Goal: Task Accomplishment & Management: Complete application form

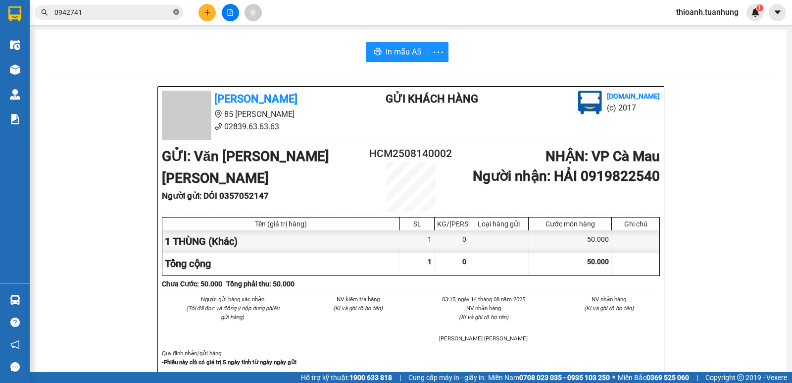
click at [175, 12] on icon "close-circle" at bounding box center [176, 12] width 6 height 6
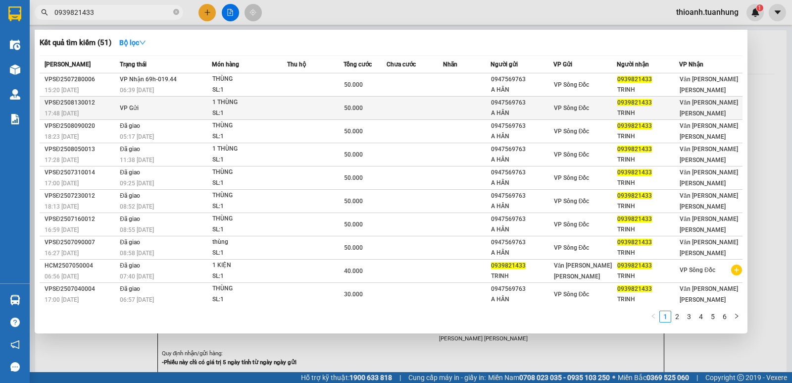
type input "0939821433"
click at [526, 104] on div "0947569763" at bounding box center [522, 102] width 62 height 10
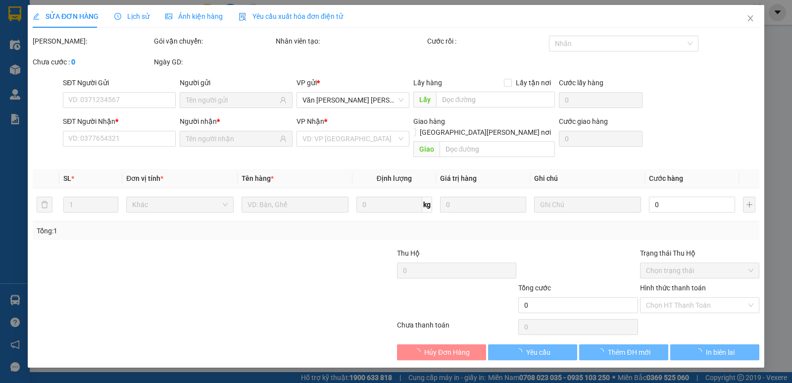
type input "0947569763"
type input "A HÂN"
type input "0939821433"
type input "TRINH"
type input "50.000"
